Goal: Navigation & Orientation: Find specific page/section

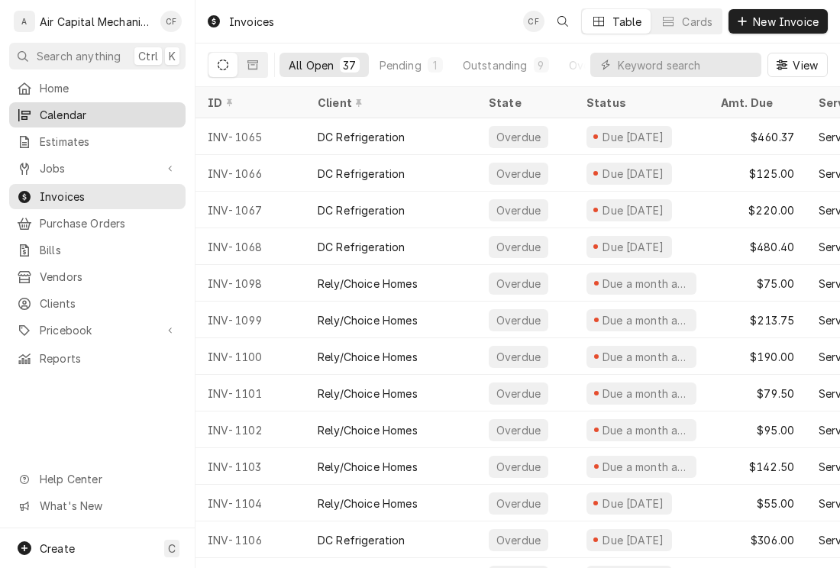
click at [82, 108] on span "Calendar" at bounding box center [109, 115] width 138 height 16
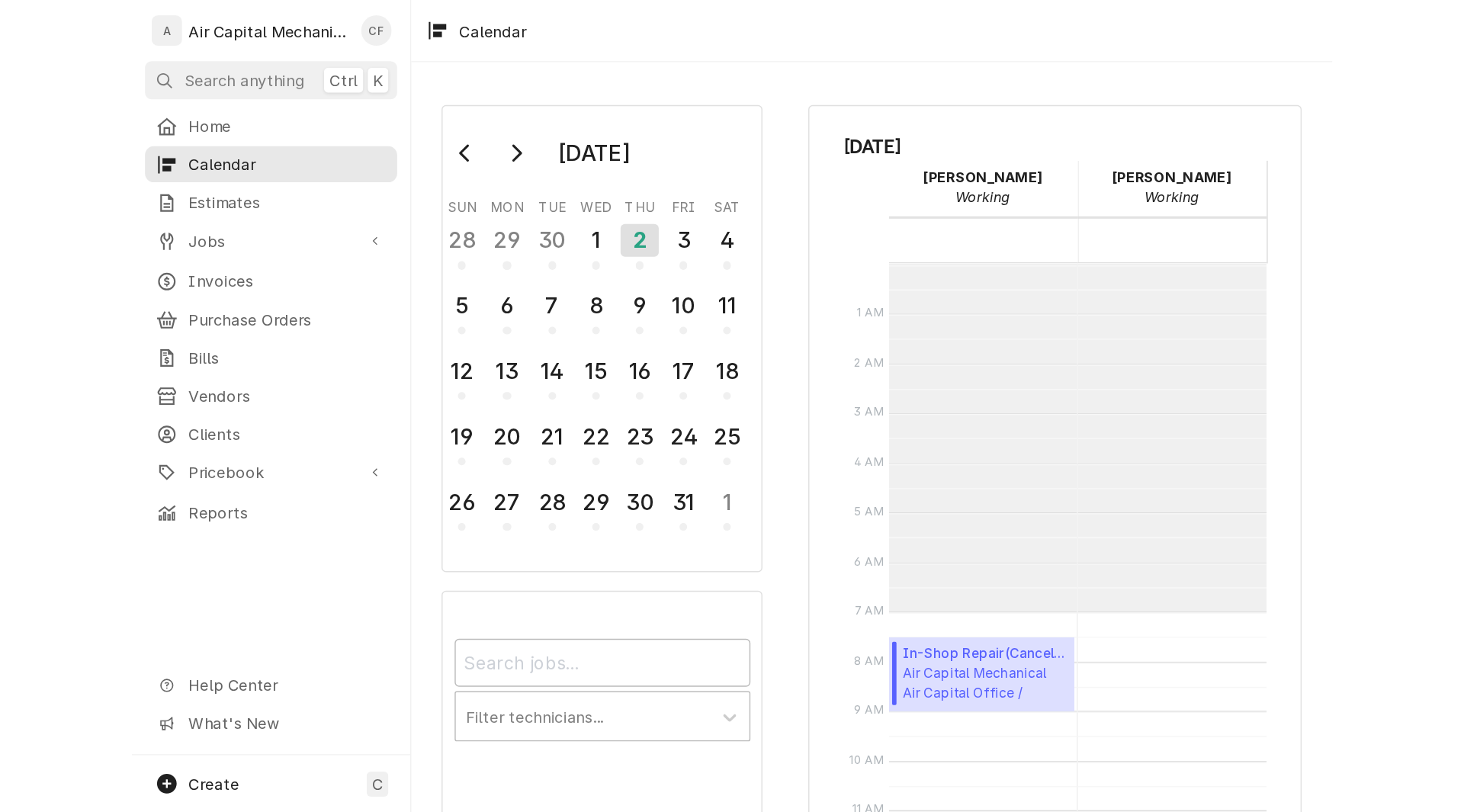
scroll to position [243, 0]
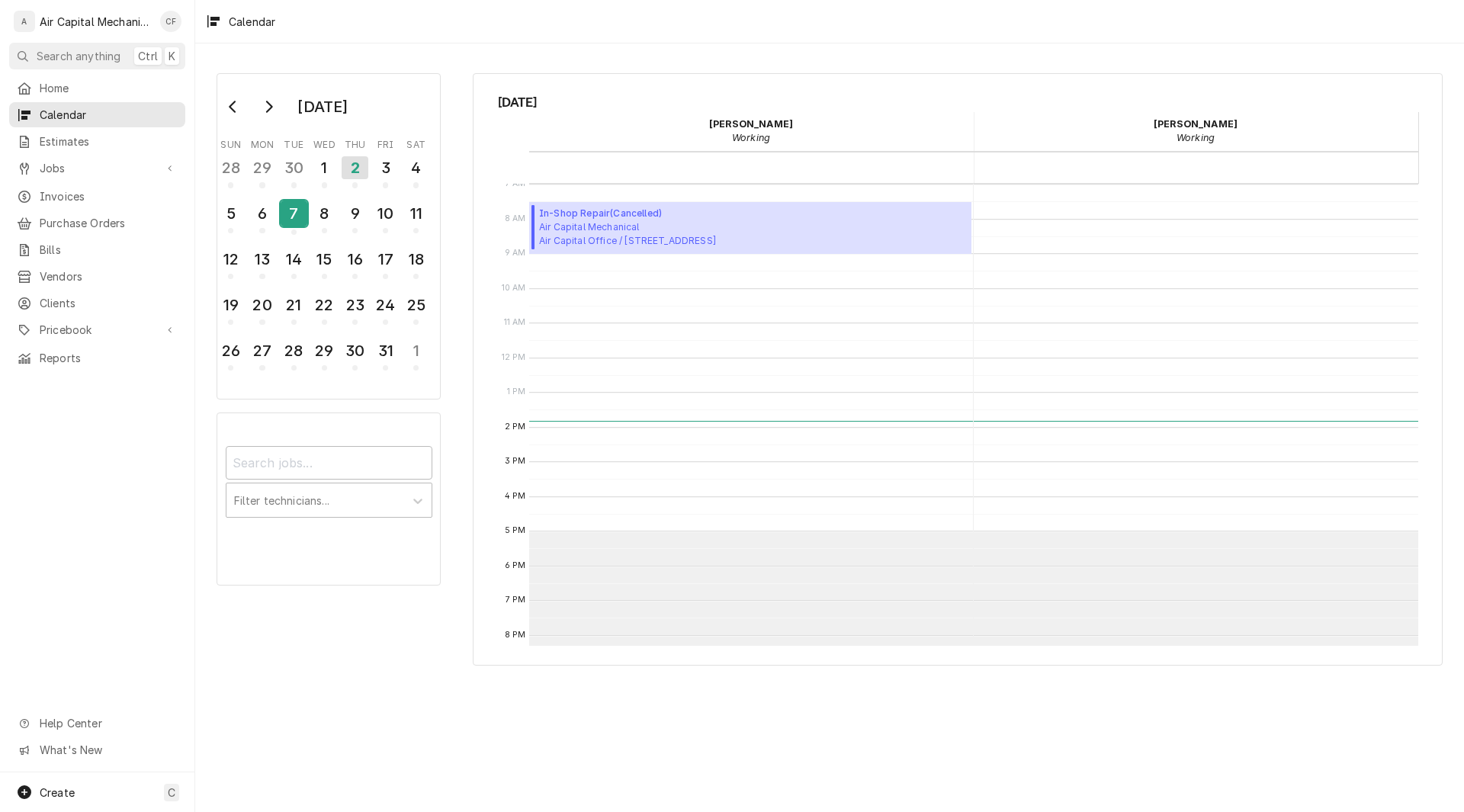
click at [288, 224] on div "7" at bounding box center [294, 214] width 27 height 26
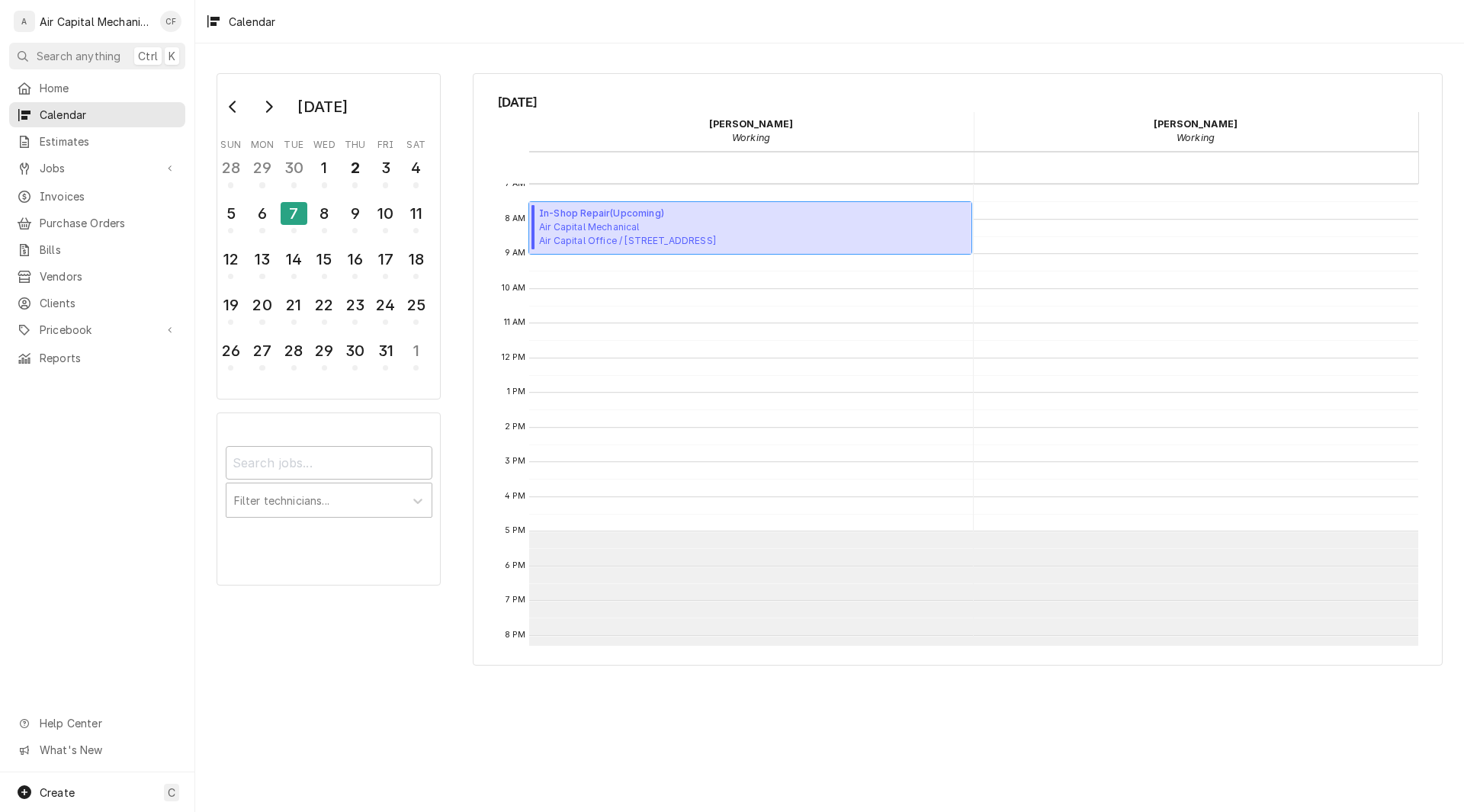
click at [717, 221] on span "Air Capital Mechanical Air Capital Office / [STREET_ADDRESS]" at bounding box center [628, 234] width 177 height 27
